Goal: Find specific page/section: Find specific page/section

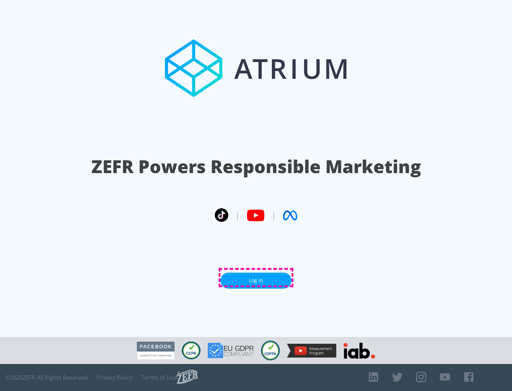
click at [256, 278] on link "Log In" at bounding box center [255, 281] width 71 height 16
